Goal: Transaction & Acquisition: Purchase product/service

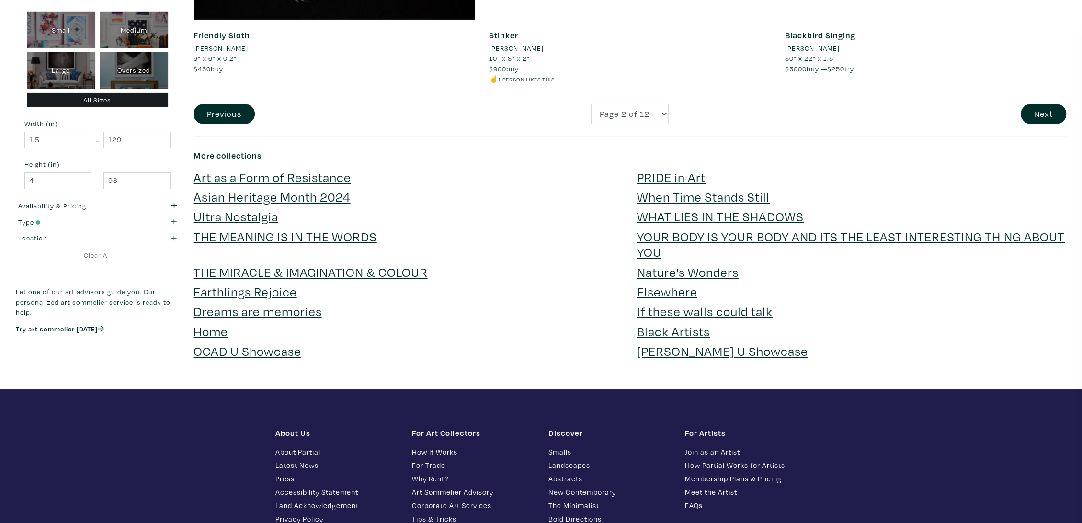
scroll to position [2926, 0]
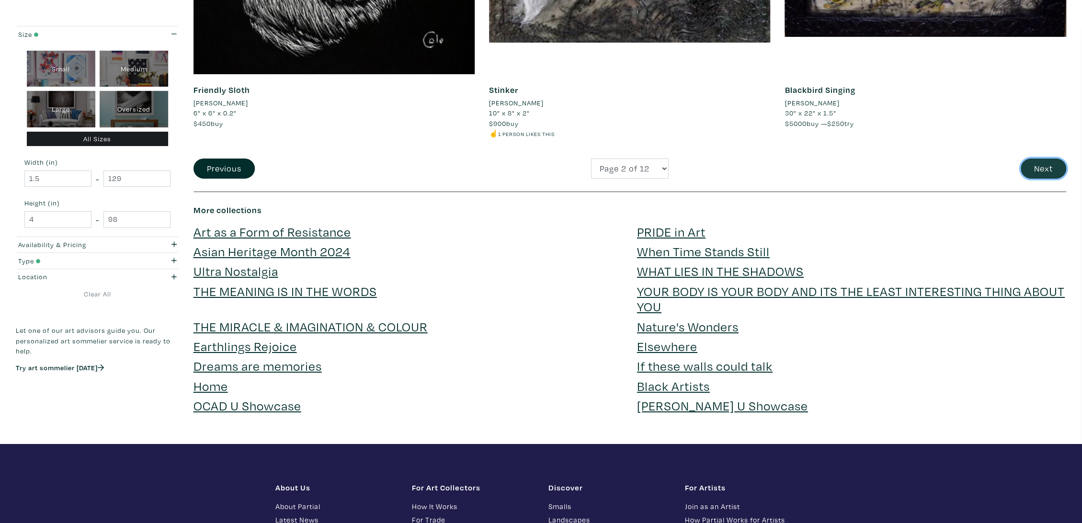
click at [1041, 171] on button "Next" at bounding box center [1042, 168] width 45 height 21
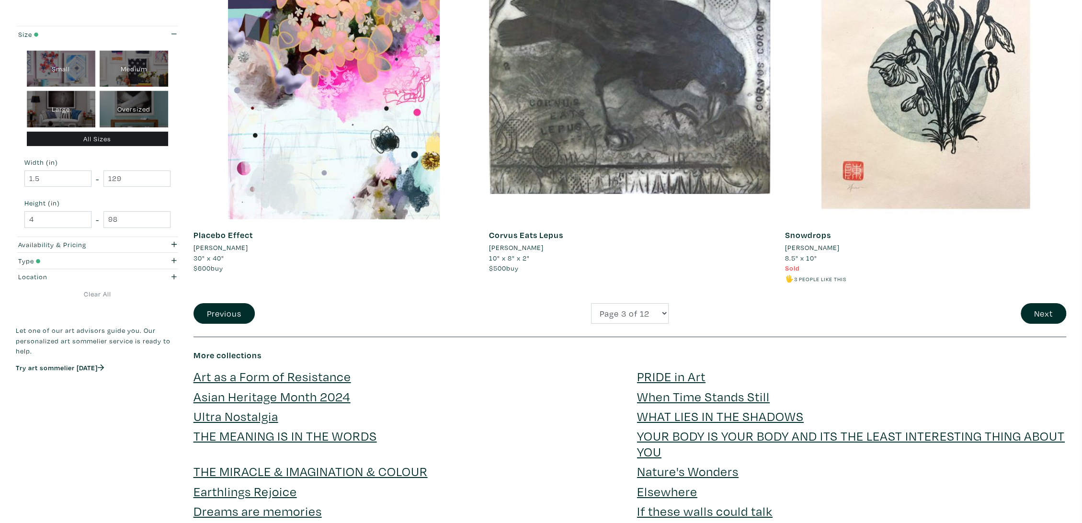
scroll to position [2819, 0]
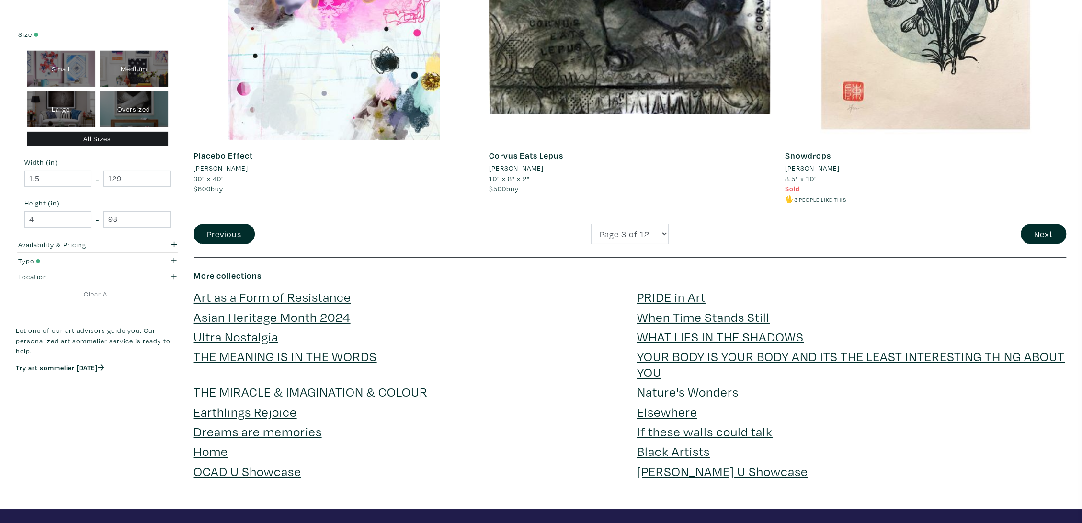
click at [1017, 230] on div "Next" at bounding box center [926, 234] width 296 height 21
click at [1046, 227] on button "Next" at bounding box center [1042, 234] width 45 height 21
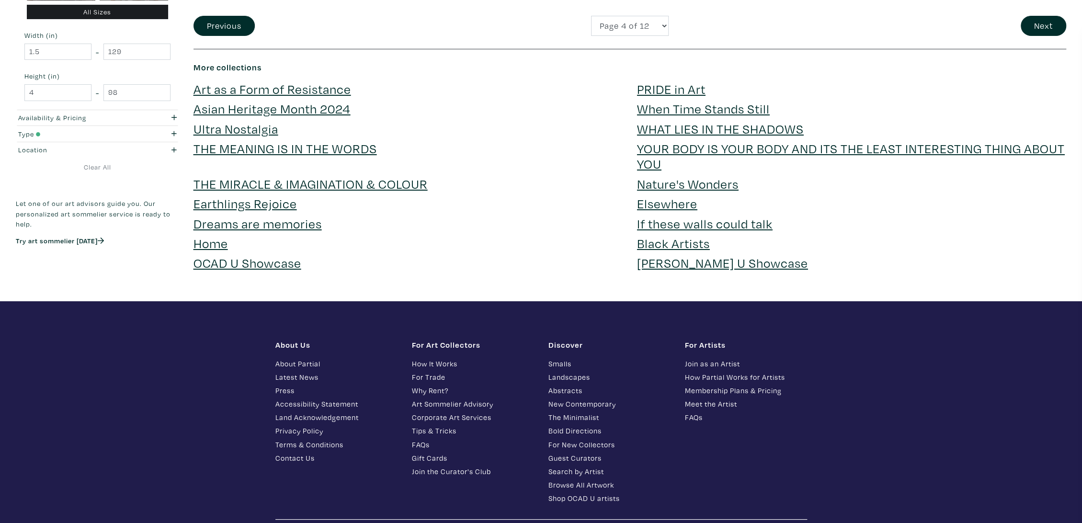
scroll to position [3123, 0]
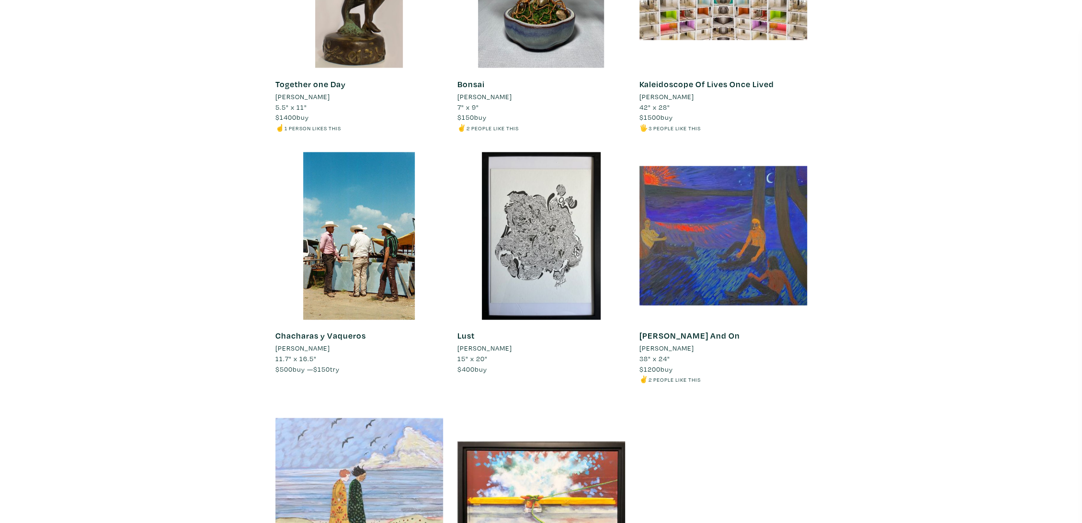
scroll to position [8489, 0]
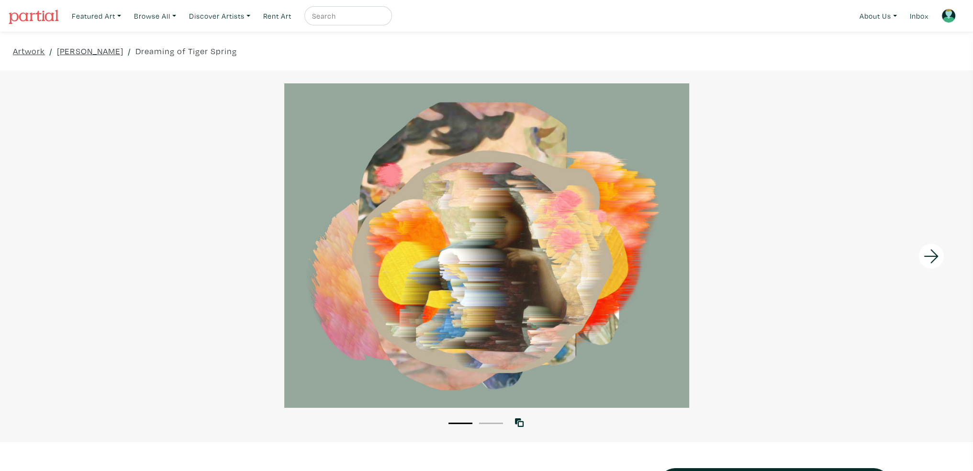
click at [933, 253] on icon at bounding box center [931, 256] width 33 height 26
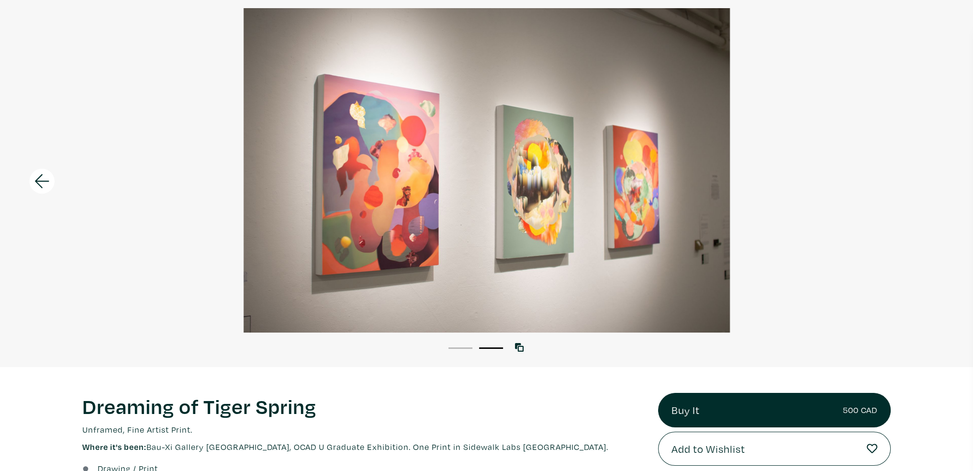
scroll to position [144, 0]
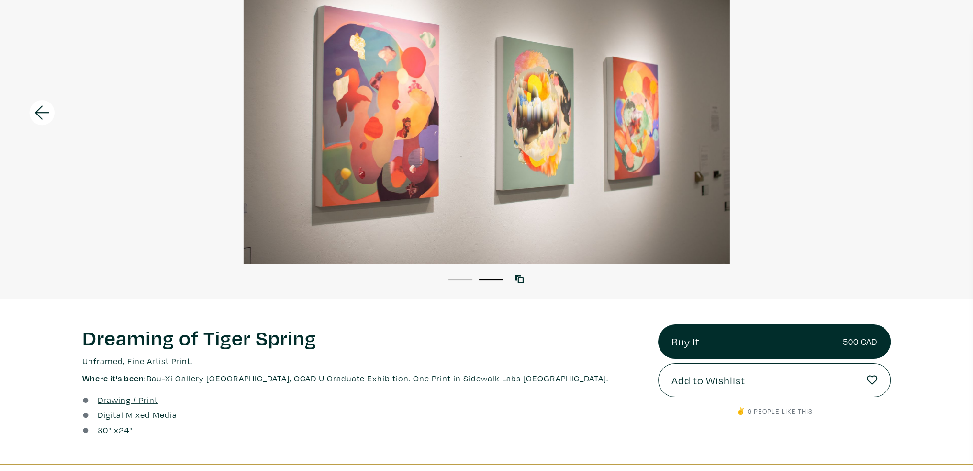
click at [46, 109] on icon at bounding box center [42, 113] width 33 height 26
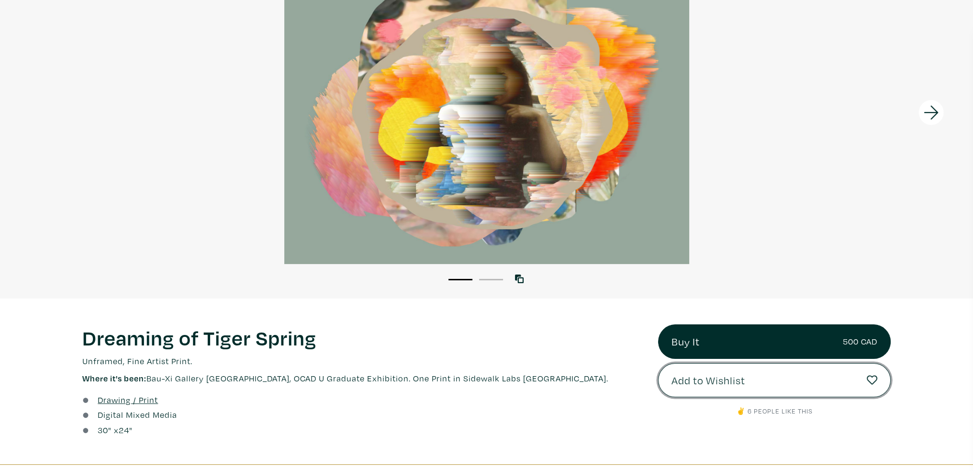
click at [726, 383] on span "Add to Wishlist" at bounding box center [709, 380] width 74 height 16
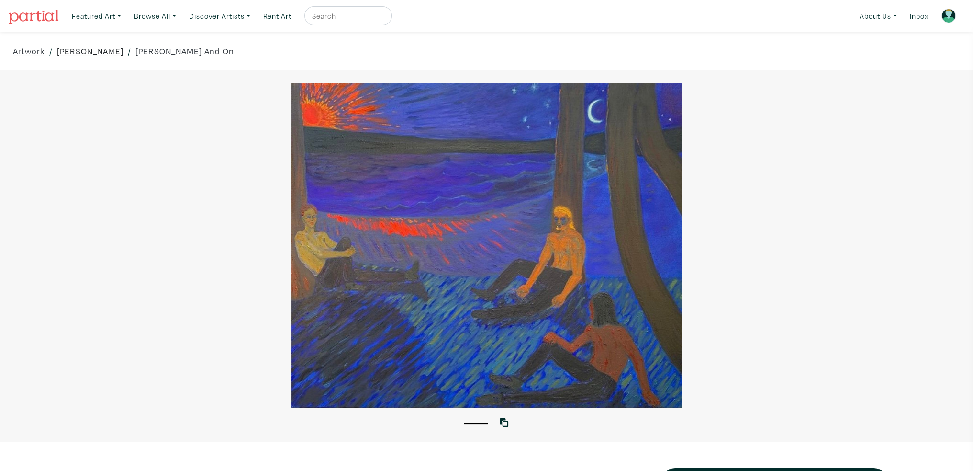
click at [90, 51] on link "Carmen Alonso" at bounding box center [90, 51] width 67 height 13
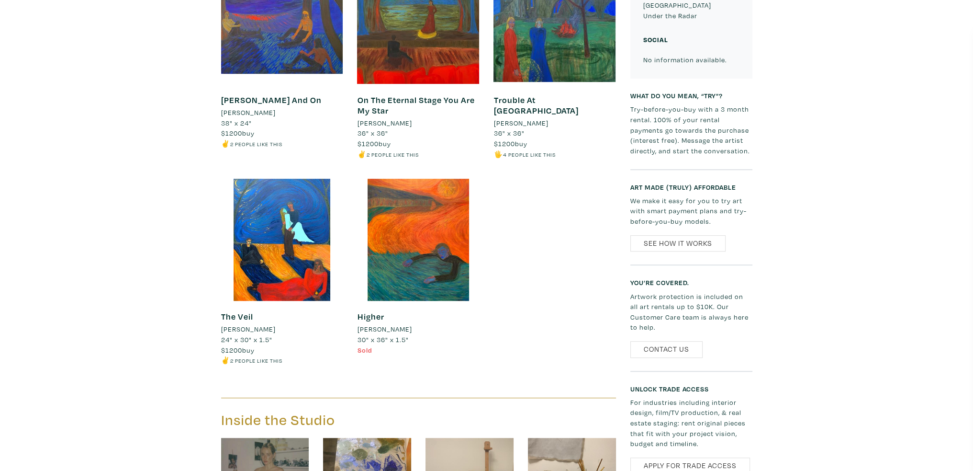
scroll to position [622, 0]
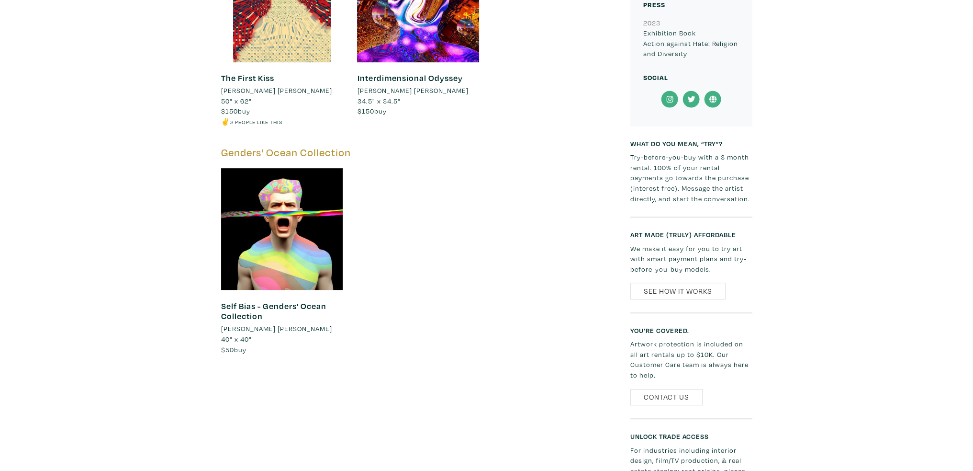
scroll to position [718, 0]
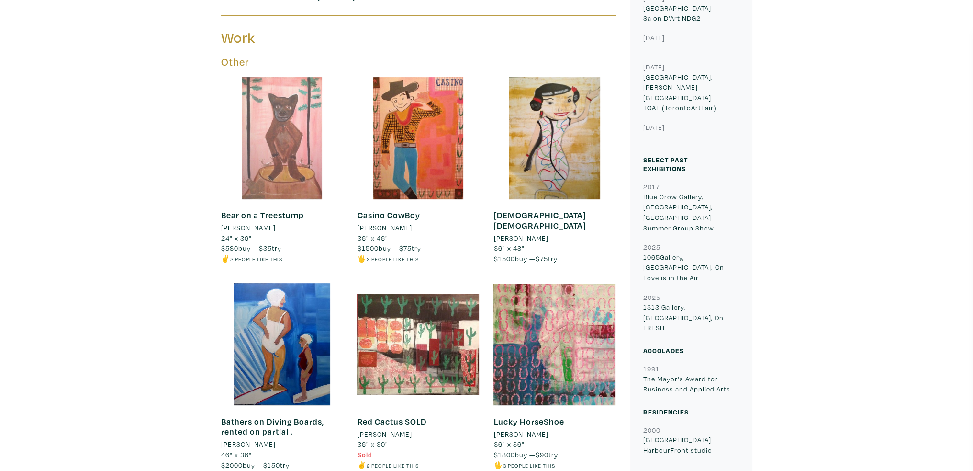
scroll to position [477, 0]
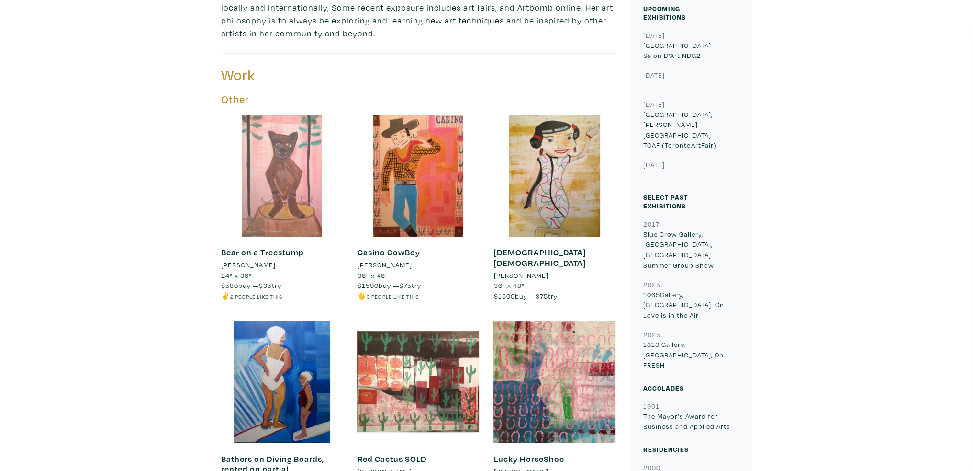
click at [262, 151] on div at bounding box center [282, 175] width 122 height 122
